Goal: Task Accomplishment & Management: Use online tool/utility

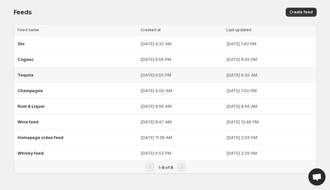
click at [26, 75] on span "Tequila" at bounding box center [26, 74] width 16 height 5
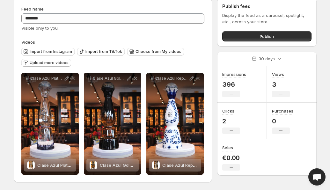
scroll to position [26, 0]
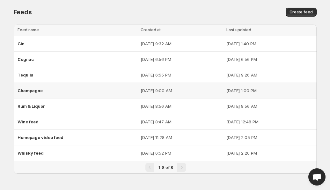
click at [36, 89] on span "Champagne" at bounding box center [30, 90] width 25 height 5
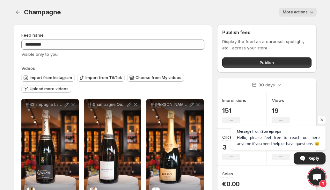
scroll to position [29, 0]
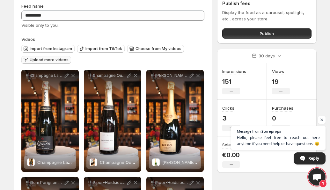
click at [43, 60] on span "Upload more videos" at bounding box center [49, 59] width 39 height 5
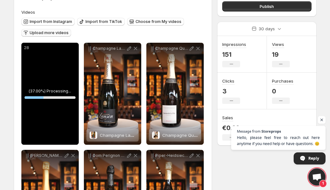
scroll to position [58, 0]
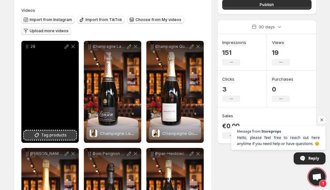
click at [56, 137] on span "Tag products" at bounding box center [53, 135] width 25 height 6
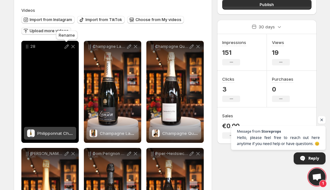
click at [65, 45] on icon at bounding box center [66, 46] width 6 height 6
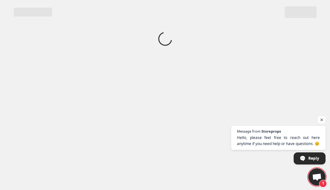
scroll to position [0, 0]
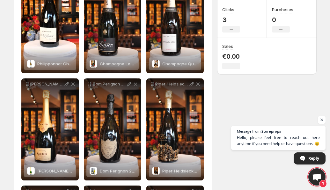
scroll to position [122, 0]
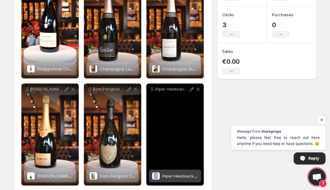
drag, startPoint x: 181, startPoint y: 136, endPoint x: 174, endPoint y: 122, distance: 16.2
click at [171, 122] on div "Piper-Heidsieck Rare - Millésime 2013 - Champagne Brut" at bounding box center [174, 134] width 57 height 102
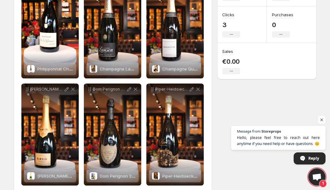
click at [224, 125] on div "**********" at bounding box center [163, 102] width 308 height 411
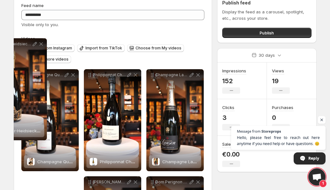
scroll to position [29, 0]
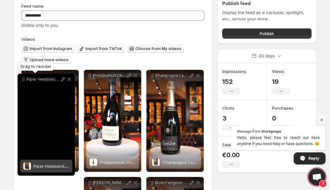
drag, startPoint x: 152, startPoint y: 144, endPoint x: 24, endPoint y: 80, distance: 143.4
click at [24, 80] on icon at bounding box center [24, 80] width 1 height 1
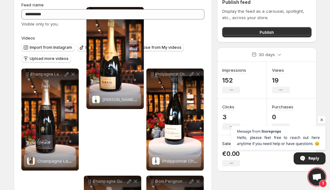
scroll to position [11, 0]
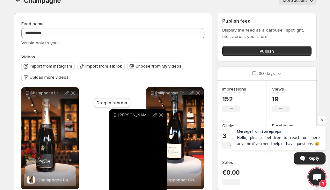
drag, startPoint x: 88, startPoint y: 119, endPoint x: 113, endPoint y: 116, distance: 25.8
click at [113, 116] on icon at bounding box center [115, 115] width 6 height 6
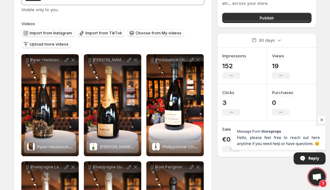
scroll to position [0, 0]
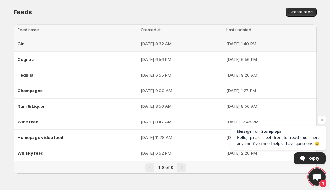
click at [21, 46] on div "Gin" at bounding box center [77, 43] width 119 height 11
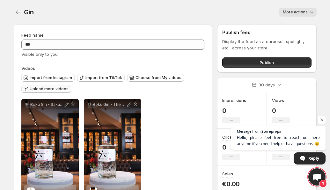
click at [48, 89] on span "Upload more videos" at bounding box center [49, 88] width 39 height 5
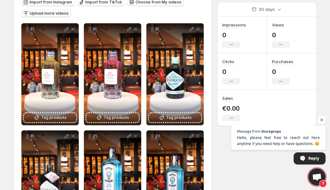
scroll to position [75, 0]
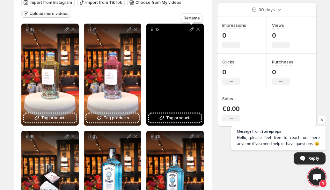
click at [189, 30] on icon at bounding box center [191, 29] width 6 height 6
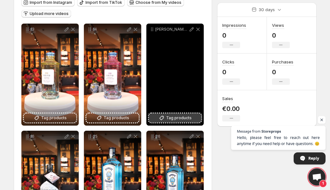
click at [174, 118] on span "Tag products" at bounding box center [178, 118] width 25 height 6
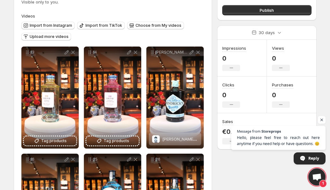
scroll to position [59, 0]
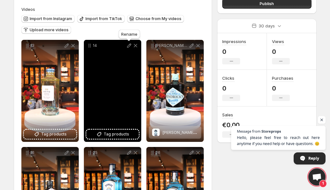
click at [129, 46] on icon at bounding box center [129, 45] width 6 height 6
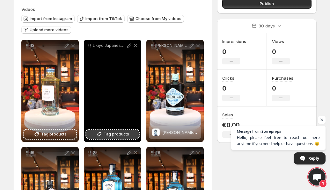
click at [111, 135] on span "Tag products" at bounding box center [115, 134] width 25 height 6
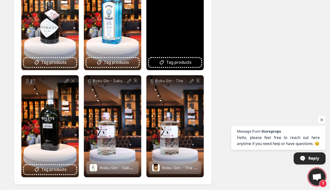
scroll to position [240, 0]
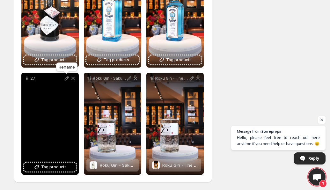
click at [65, 79] on icon at bounding box center [66, 78] width 4 height 4
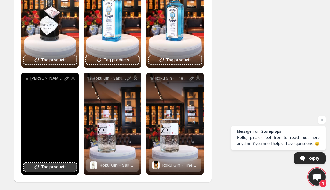
click at [51, 168] on span "Tag products" at bounding box center [53, 167] width 25 height 6
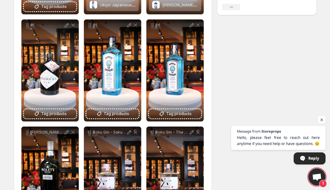
scroll to position [184, 0]
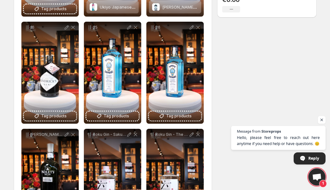
click at [179, 70] on div "26" at bounding box center [174, 73] width 57 height 102
click at [226, 71] on div "**********" at bounding box center [163, 40] width 308 height 411
click at [282, 90] on div "**********" at bounding box center [163, 40] width 308 height 411
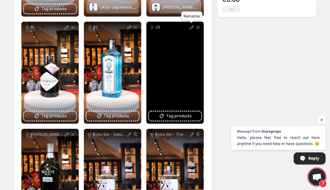
click at [191, 26] on icon at bounding box center [191, 27] width 4 height 4
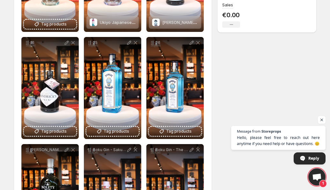
scroll to position [201, 0]
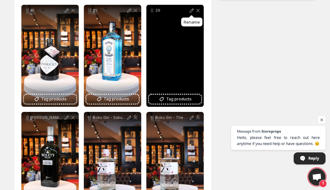
click at [191, 11] on icon at bounding box center [191, 10] width 6 height 6
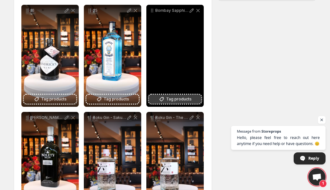
click at [167, 101] on span "Tag products" at bounding box center [178, 99] width 25 height 6
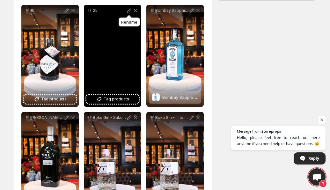
click at [127, 11] on icon at bounding box center [129, 10] width 6 height 6
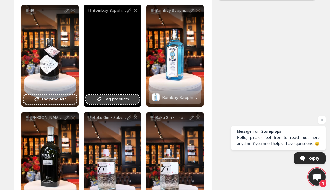
click at [124, 99] on span "Tag products" at bounding box center [115, 99] width 25 height 6
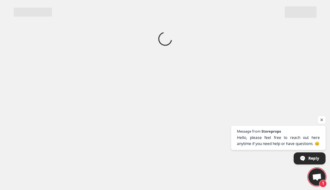
scroll to position [0, 0]
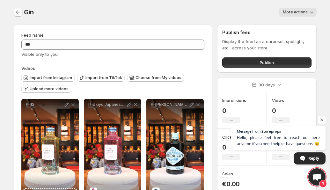
click at [15, 13] on icon "Settings" at bounding box center [18, 12] width 6 height 6
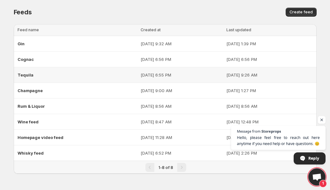
click at [28, 74] on span "Tequila" at bounding box center [26, 74] width 16 height 5
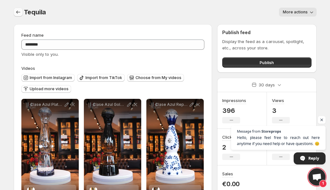
click at [17, 10] on icon "Settings" at bounding box center [18, 12] width 6 height 6
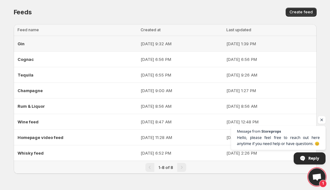
click at [21, 44] on span "Gin" at bounding box center [21, 43] width 7 height 5
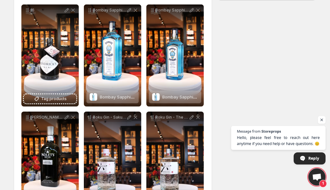
scroll to position [201, 0]
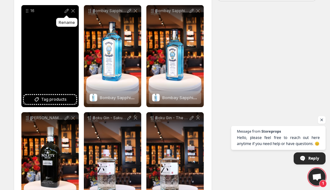
click at [64, 11] on icon at bounding box center [66, 11] width 6 height 6
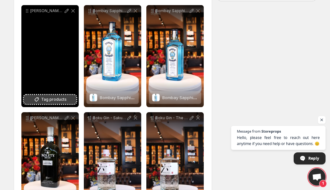
click at [52, 99] on span "Tag products" at bounding box center [53, 99] width 25 height 6
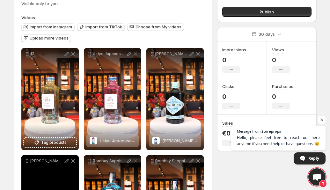
scroll to position [49, 0]
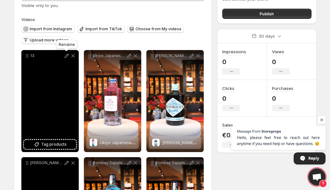
click at [64, 57] on icon at bounding box center [66, 56] width 6 height 6
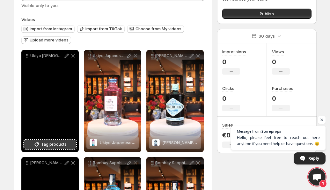
click at [54, 144] on span "Tag products" at bounding box center [53, 144] width 25 height 6
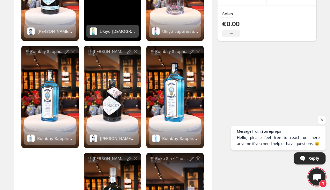
scroll to position [0, 0]
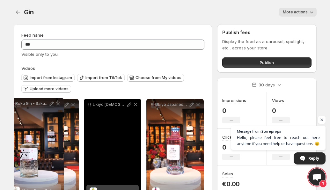
drag, startPoint x: 89, startPoint y: 80, endPoint x: 13, endPoint y: 105, distance: 79.7
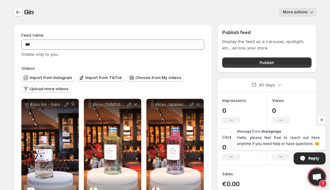
click at [17, 13] on icon "Settings" at bounding box center [18, 12] width 6 height 6
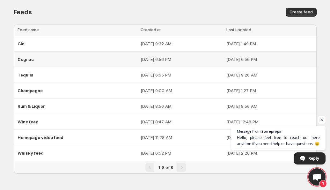
click at [30, 60] on span "Cognac" at bounding box center [26, 59] width 16 height 5
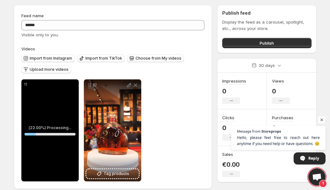
scroll to position [23, 0]
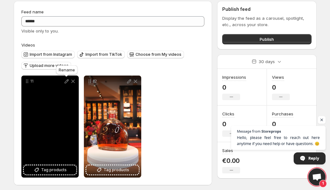
click at [65, 83] on icon at bounding box center [66, 81] width 4 height 4
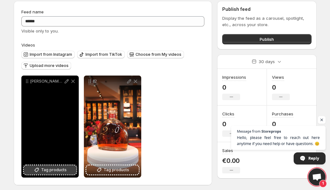
click at [54, 170] on span "Tag products" at bounding box center [53, 170] width 25 height 6
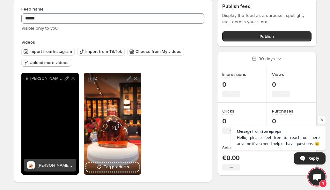
scroll to position [26, 0]
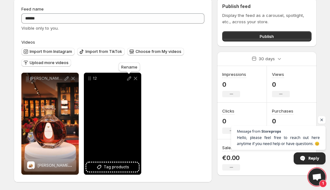
click at [128, 80] on icon at bounding box center [129, 78] width 6 height 6
click at [92, 169] on button "Tag products" at bounding box center [112, 166] width 52 height 9
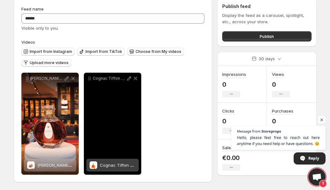
scroll to position [0, 0]
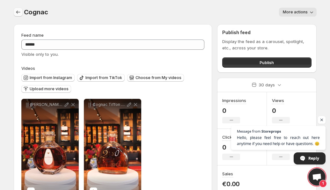
click at [18, 15] on icon "Settings" at bounding box center [18, 12] width 6 height 6
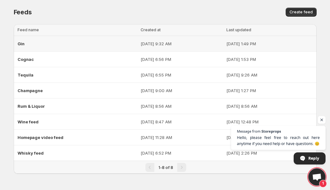
click at [21, 42] on span "Gin" at bounding box center [21, 43] width 7 height 5
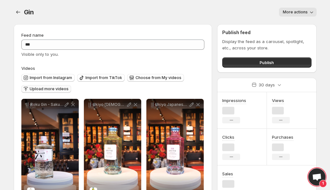
click at [40, 90] on span "Upload more videos" at bounding box center [49, 88] width 39 height 5
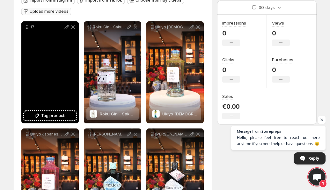
scroll to position [80, 0]
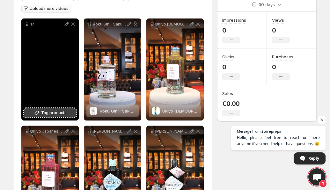
click at [62, 112] on span "Tag products" at bounding box center [53, 113] width 25 height 6
click at [66, 27] on div "17" at bounding box center [49, 23] width 57 height 11
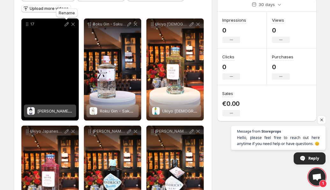
click at [66, 24] on icon at bounding box center [66, 24] width 4 height 4
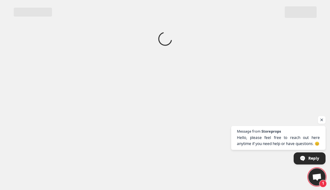
scroll to position [0, 0]
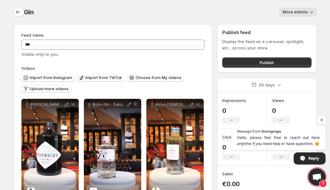
click at [18, 11] on icon "Settings" at bounding box center [18, 12] width 6 height 6
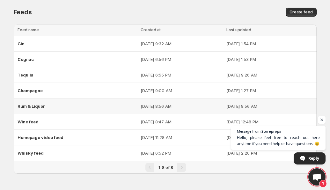
click at [39, 106] on span "Rum & Liquor" at bounding box center [31, 105] width 27 height 5
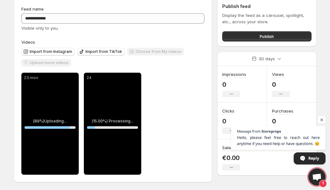
scroll to position [26, 0]
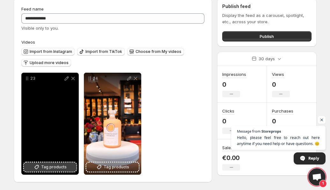
click at [55, 167] on span "Tag products" at bounding box center [53, 167] width 25 height 6
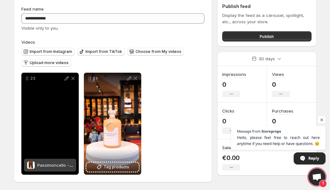
click at [65, 81] on icon at bounding box center [66, 78] width 6 height 6
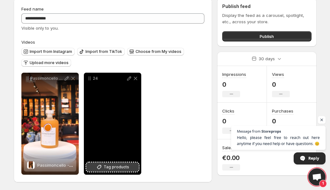
click at [117, 167] on span "Tag products" at bounding box center [115, 167] width 25 height 6
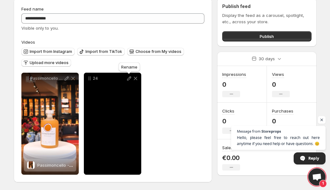
click at [127, 78] on icon at bounding box center [129, 78] width 6 height 6
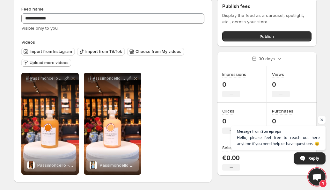
scroll to position [0, 0]
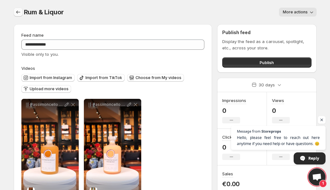
click at [16, 12] on icon "Settings" at bounding box center [18, 12] width 6 height 6
